Goal: Task Accomplishment & Management: Manage account settings

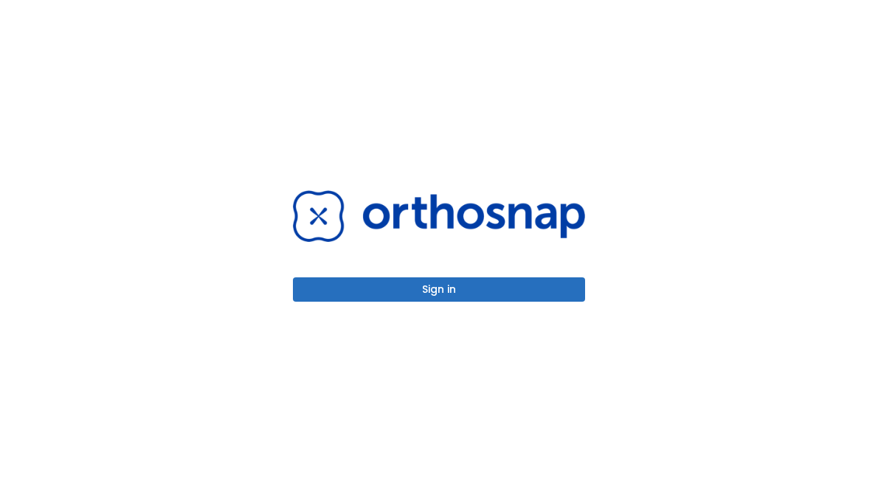
click at [518, 286] on button "Sign in" at bounding box center [439, 289] width 292 height 24
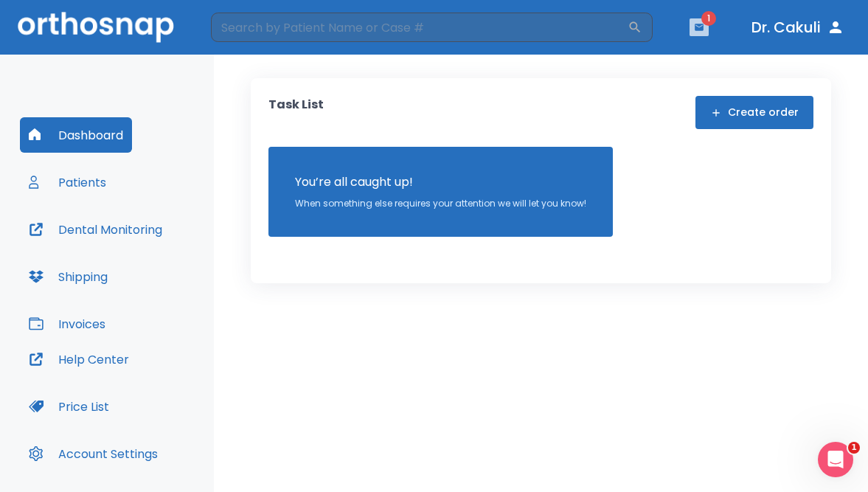
click at [698, 24] on icon "button" at bounding box center [699, 27] width 9 height 7
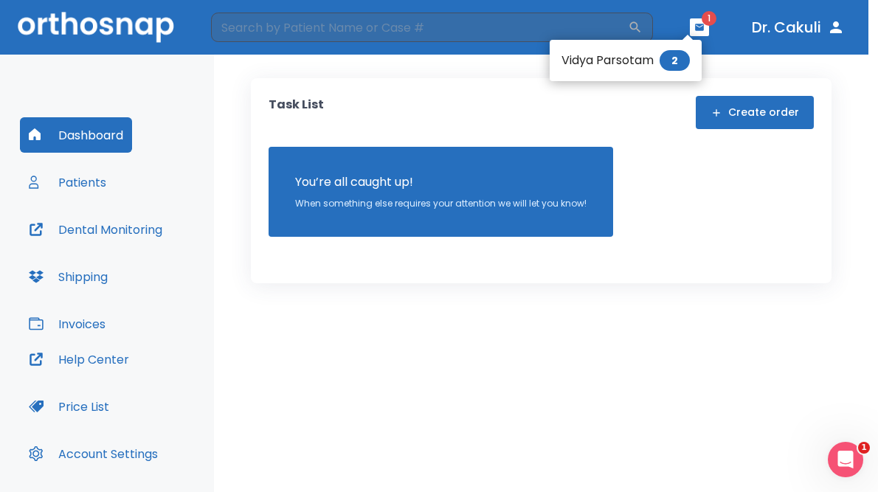
click at [623, 64] on li "Vidya Parsotam 2" at bounding box center [625, 60] width 152 height 29
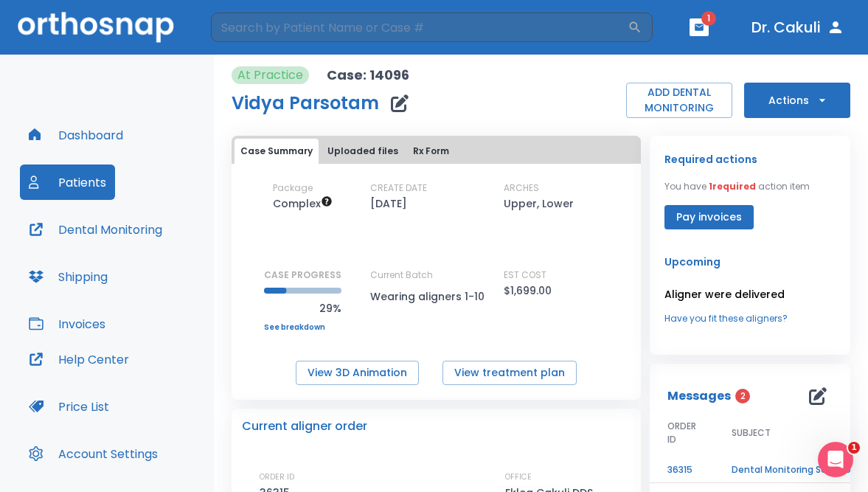
click at [119, 91] on div "Dashboard Patients Dental Monitoring Shipping Invoices Help Center Price List A…" at bounding box center [107, 297] width 214 height 485
click at [133, 103] on div "Dashboard Patients Dental Monitoring Shipping Invoices Help Center Price List A…" at bounding box center [107, 297] width 214 height 485
click at [129, 83] on div "Dashboard Patients Dental Monitoring Shipping Invoices Help Center Price List A…" at bounding box center [107, 297] width 214 height 485
click at [394, 369] on button "View 3D Animation" at bounding box center [357, 373] width 123 height 24
click at [703, 27] on icon "button" at bounding box center [699, 27] width 10 height 10
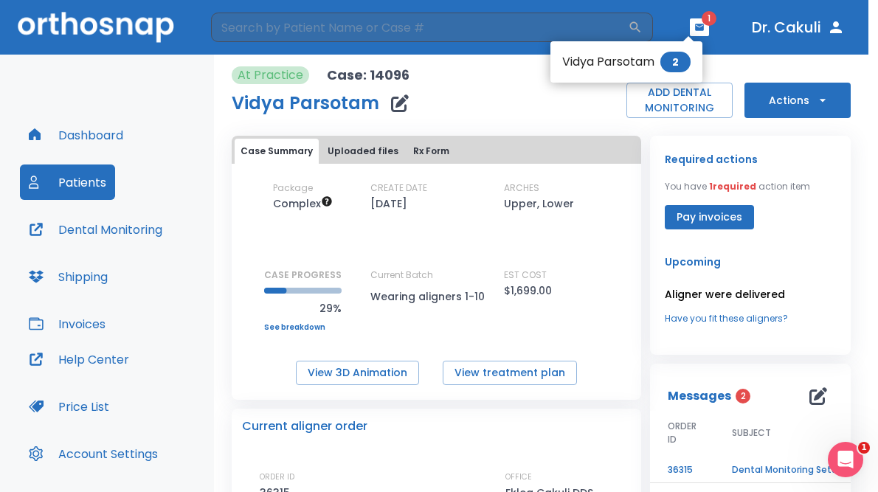
click at [550, 119] on div at bounding box center [439, 246] width 878 height 492
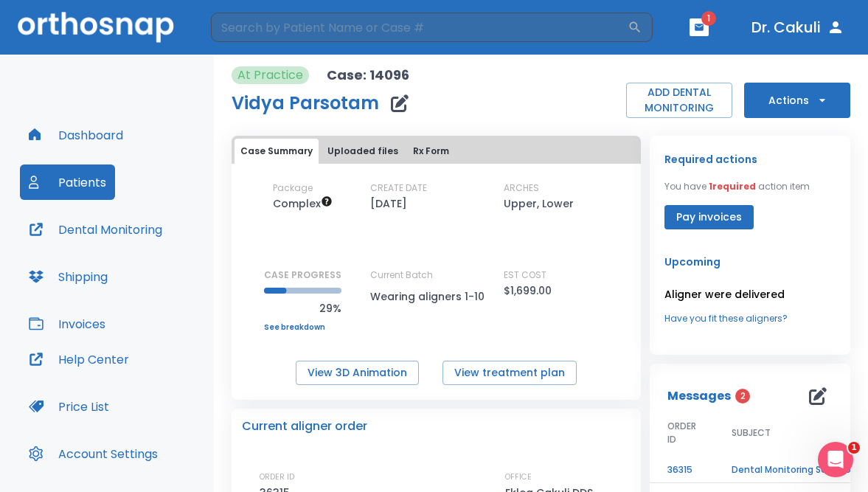
click at [398, 106] on icon "button" at bounding box center [400, 103] width 18 height 18
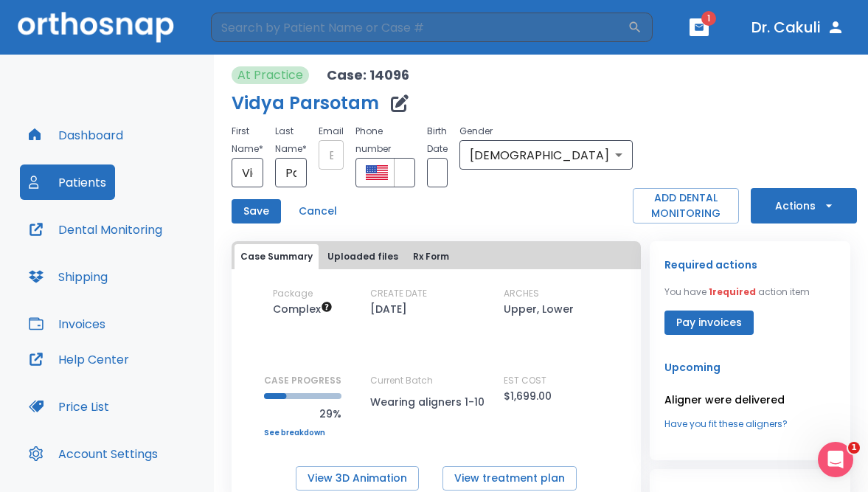
click at [344, 158] on input "text" at bounding box center [331, 154] width 25 height 29
paste input "[EMAIL_ADDRESS][DOMAIN_NAME]"
type input "[EMAIL_ADDRESS][DOMAIN_NAME]"
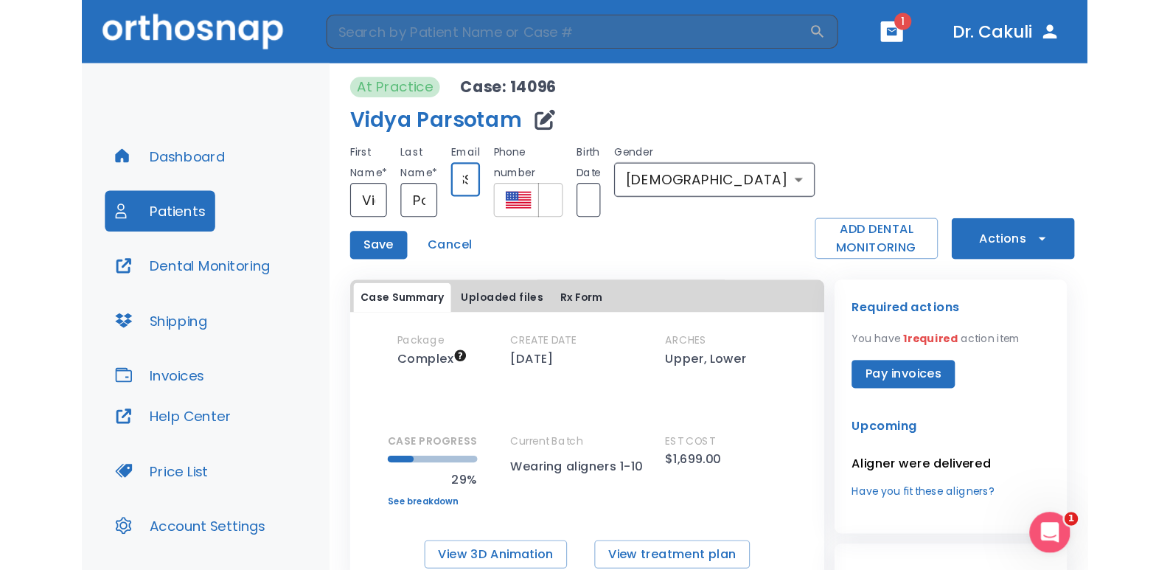
scroll to position [0, 0]
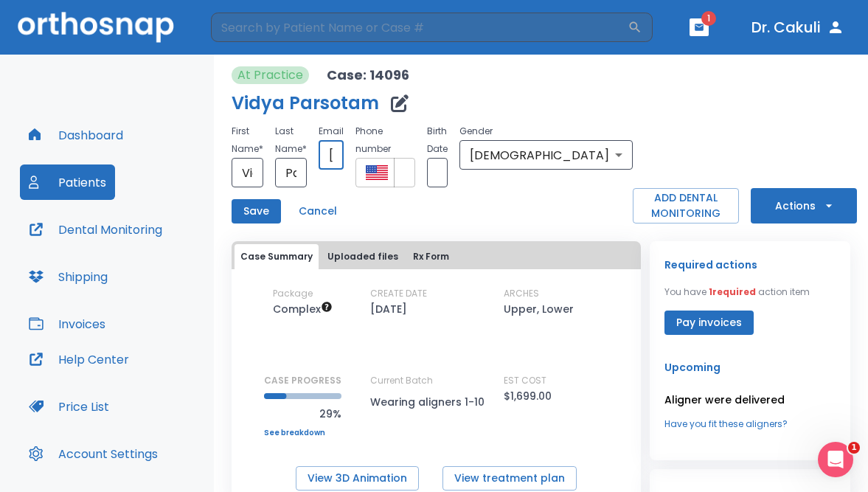
click at [415, 180] on input "+1" at bounding box center [404, 172] width 21 height 29
click at [415, 168] on input "+1" at bounding box center [404, 172] width 21 height 29
click at [415, 169] on input "+1" at bounding box center [404, 172] width 21 height 29
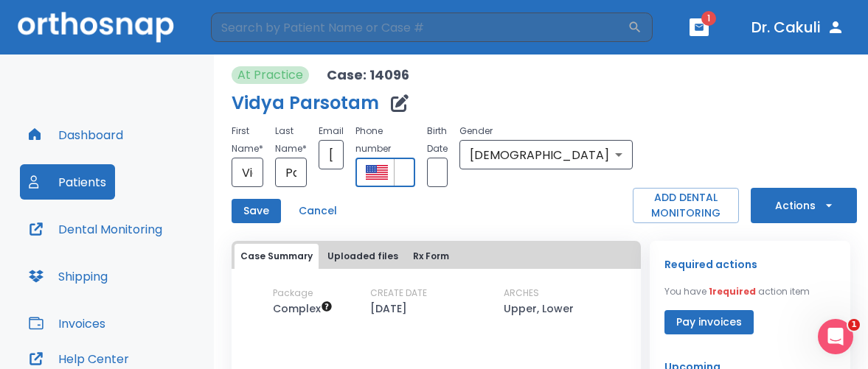
click at [415, 171] on input "+1" at bounding box center [404, 172] width 21 height 29
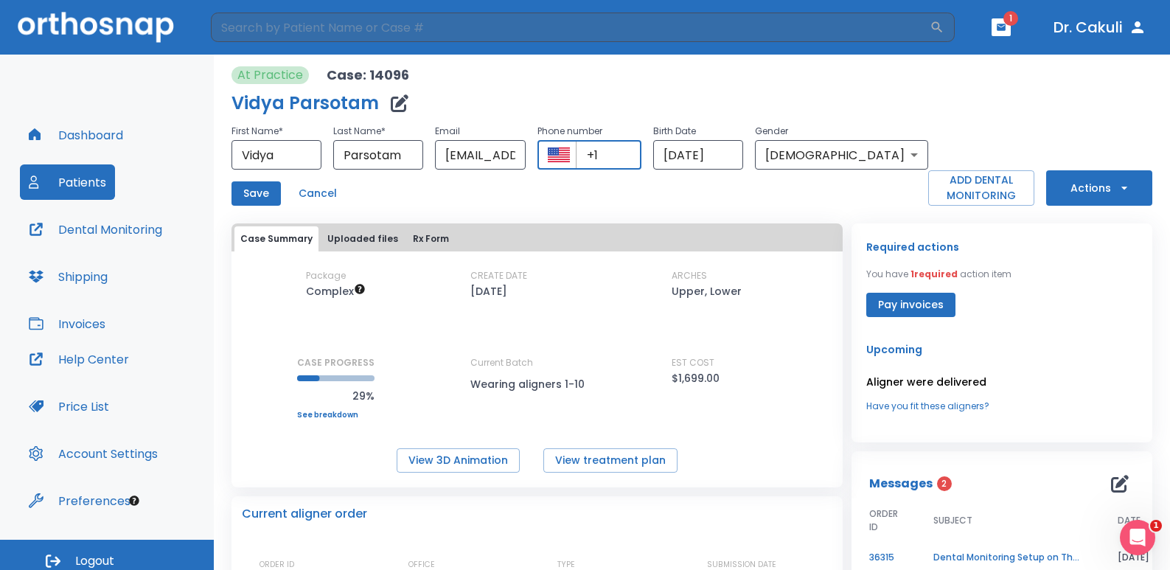
click at [642, 160] on input "+1" at bounding box center [609, 154] width 66 height 29
click at [642, 155] on input "+1 (718) 812" at bounding box center [609, 154] width 66 height 29
type input "[PHONE_NUMBER]"
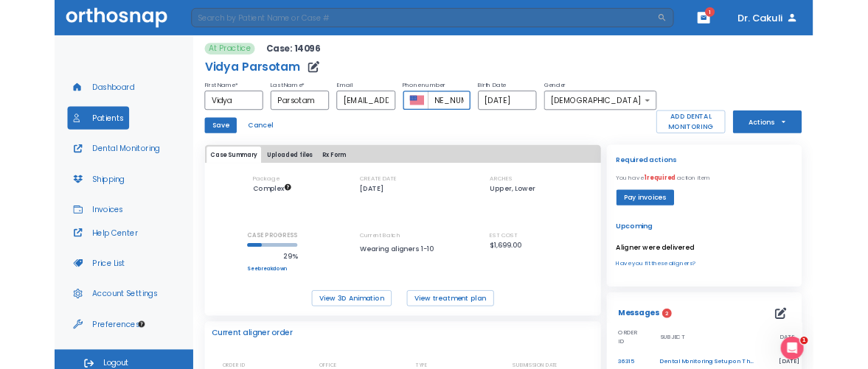
scroll to position [0, 0]
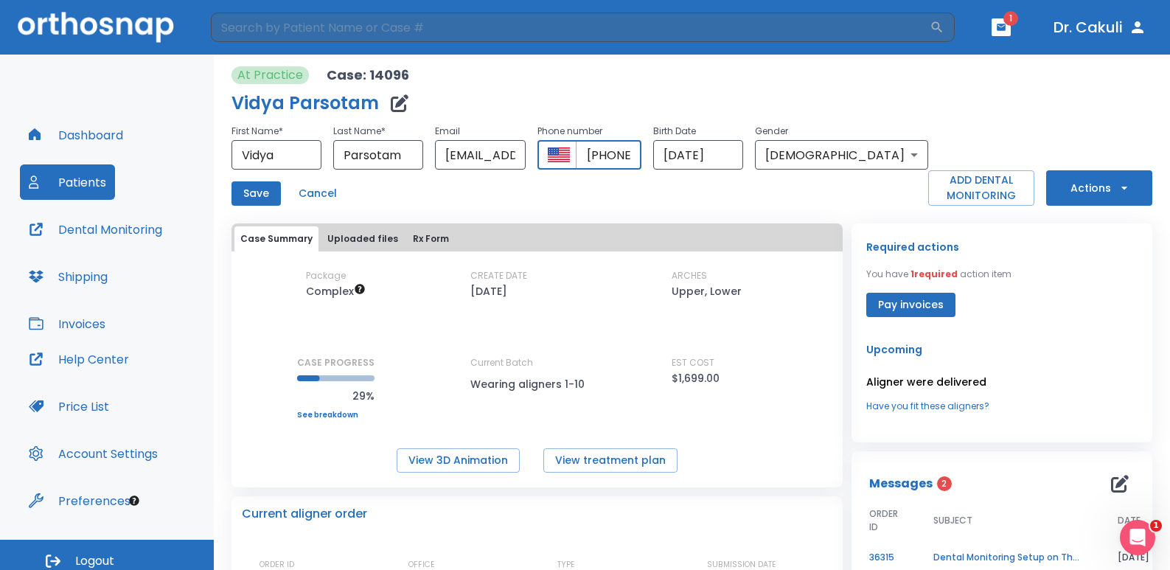
click at [258, 193] on button "Save" at bounding box center [256, 193] width 49 height 24
